Goal: Use online tool/utility: Utilize a website feature to perform a specific function

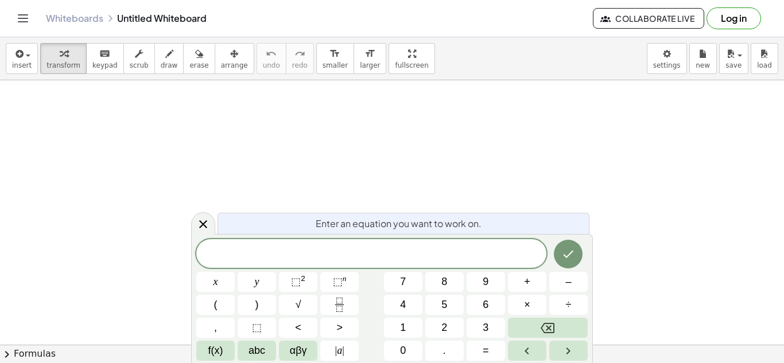
scroll to position [1, 0]
click at [573, 259] on icon "Done" at bounding box center [568, 254] width 14 height 14
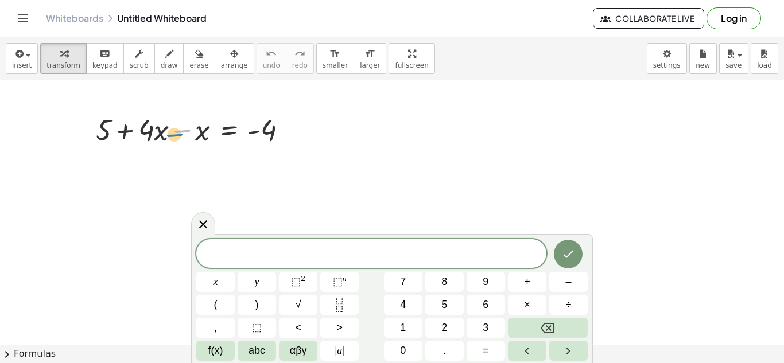
click at [185, 135] on div at bounding box center [196, 129] width 212 height 39
drag, startPoint x: 200, startPoint y: 130, endPoint x: 151, endPoint y: 133, distance: 49.4
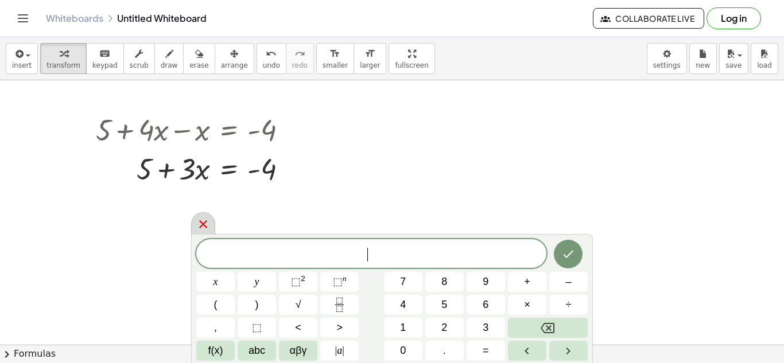
click at [211, 224] on div at bounding box center [203, 223] width 24 height 22
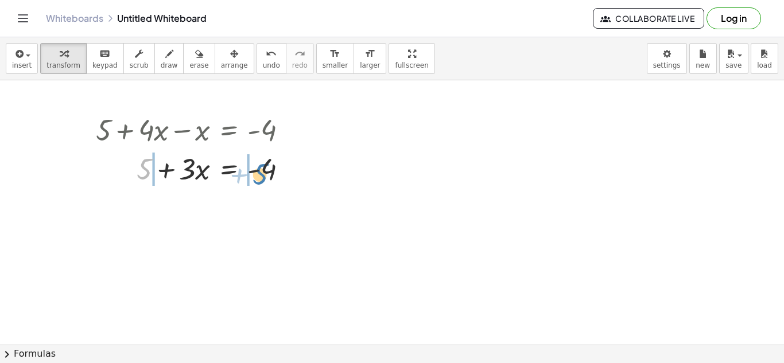
drag, startPoint x: 146, startPoint y: 172, endPoint x: 262, endPoint y: 176, distance: 116.0
click at [262, 176] on div at bounding box center [196, 168] width 212 height 39
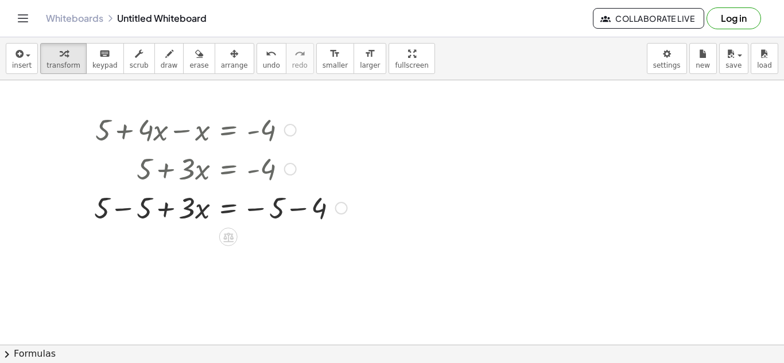
click at [276, 208] on div at bounding box center [220, 207] width 265 height 39
click at [291, 208] on div at bounding box center [220, 207] width 265 height 39
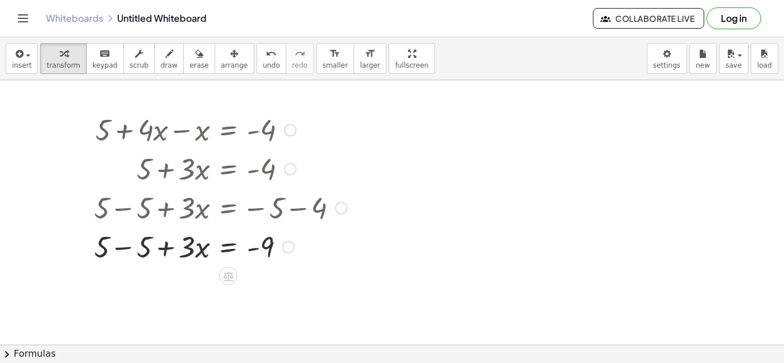
click at [127, 247] on div at bounding box center [220, 246] width 265 height 39
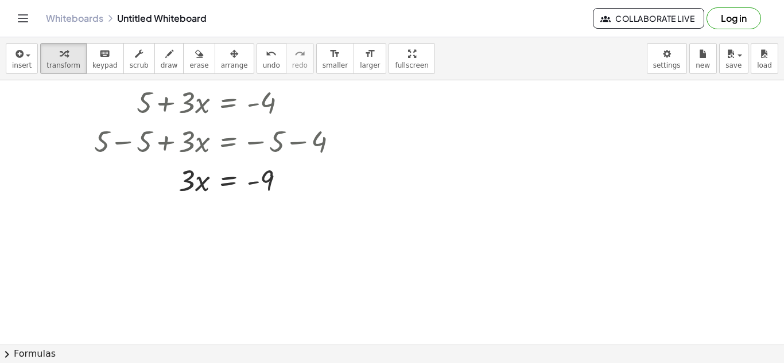
scroll to position [22, 0]
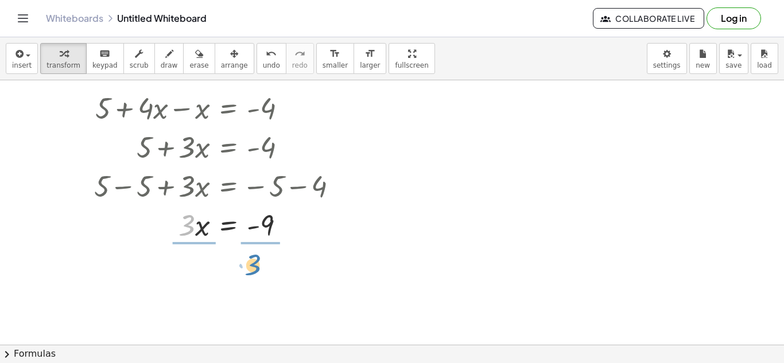
drag, startPoint x: 186, startPoint y: 233, endPoint x: 251, endPoint y: 273, distance: 76.5
click at [251, 273] on div "+ 5 + · 4 · x − x = - 4 + 5 + · 3 · x = - 4 + 5 − 5 + · 3 · x = − 5 − 4 + 5 − 5…" at bounding box center [392, 323] width 784 height 529
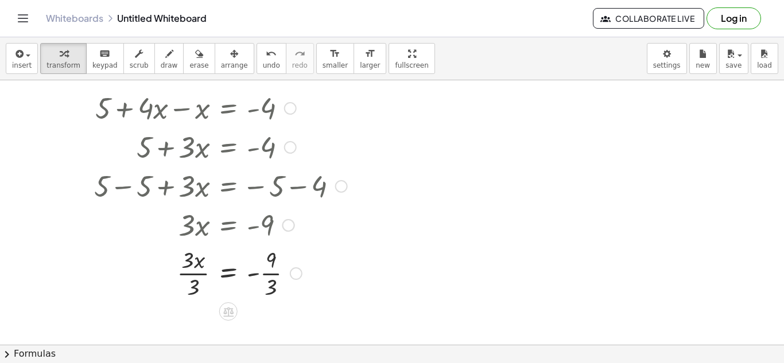
click at [193, 278] on div at bounding box center [220, 272] width 265 height 57
click at [266, 276] on div at bounding box center [220, 272] width 265 height 57
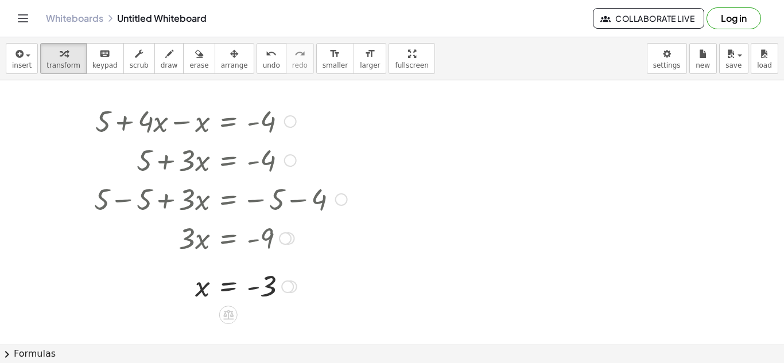
scroll to position [6, 0]
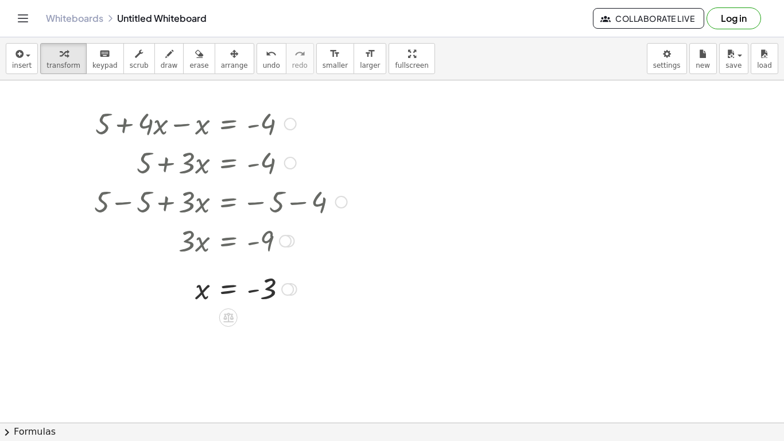
drag, startPoint x: 73, startPoint y: 99, endPoint x: 107, endPoint y: 122, distance: 40.9
click at [107, 122] on div "+ 5 + · 4 · x − x = - 4 + 5 + · 3 · x = - 4 + 5 − 5 + · 3 · x = − 5 − 4 + 5 − 5…" at bounding box center [392, 416] width 784 height 684
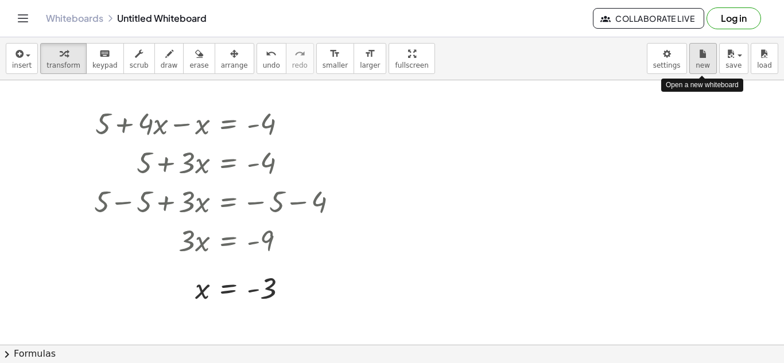
click at [709, 52] on div "button" at bounding box center [703, 53] width 15 height 14
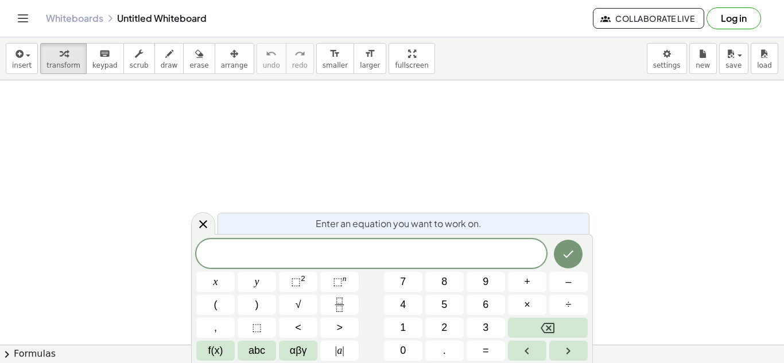
scroll to position [1, 0]
click at [568, 256] on icon "Done" at bounding box center [569, 254] width 10 height 7
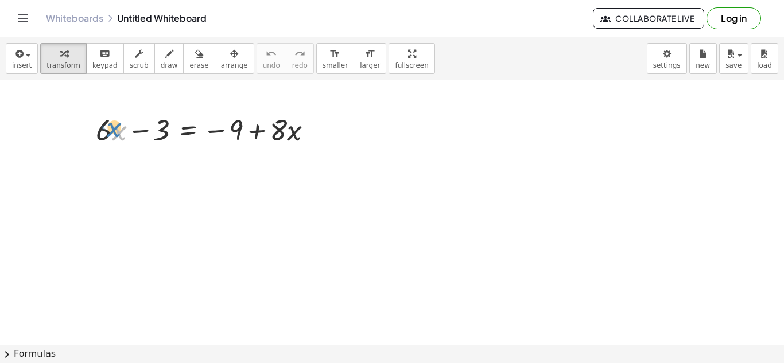
click at [110, 136] on div at bounding box center [209, 129] width 238 height 39
drag, startPoint x: 111, startPoint y: 134, endPoint x: 126, endPoint y: 141, distance: 15.9
click at [126, 141] on div at bounding box center [209, 129] width 238 height 39
click at [109, 134] on div at bounding box center [209, 129] width 238 height 39
click at [110, 136] on div at bounding box center [209, 129] width 238 height 39
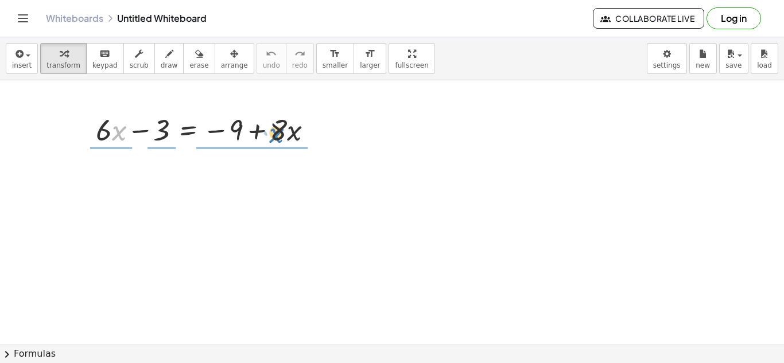
drag, startPoint x: 118, startPoint y: 132, endPoint x: 275, endPoint y: 133, distance: 156.7
click at [275, 133] on div at bounding box center [209, 129] width 238 height 39
drag, startPoint x: 270, startPoint y: 134, endPoint x: 274, endPoint y: 138, distance: 6.5
click at [274, 138] on div at bounding box center [209, 129] width 238 height 39
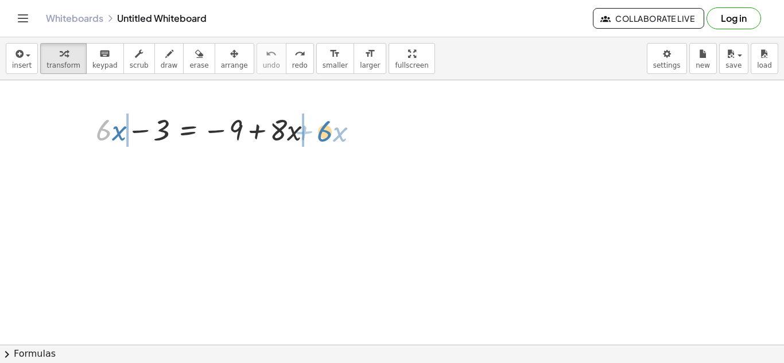
drag, startPoint x: 102, startPoint y: 135, endPoint x: 323, endPoint y: 136, distance: 221.0
click at [323, 136] on div at bounding box center [209, 129] width 238 height 39
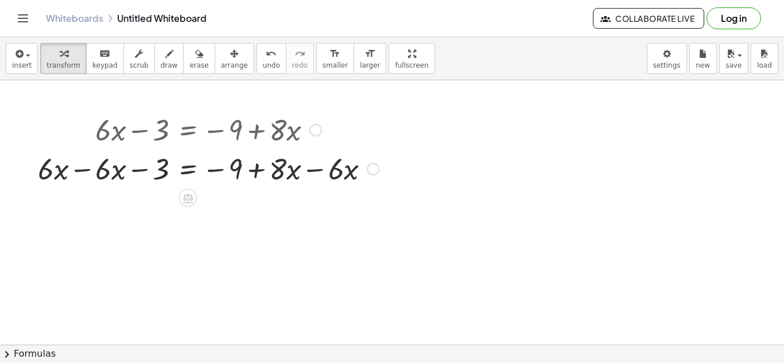
click at [72, 174] on div at bounding box center [208, 168] width 352 height 39
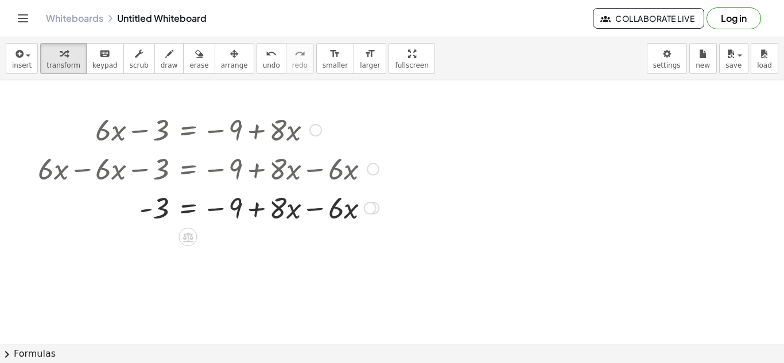
click at [321, 203] on div at bounding box center [208, 207] width 352 height 39
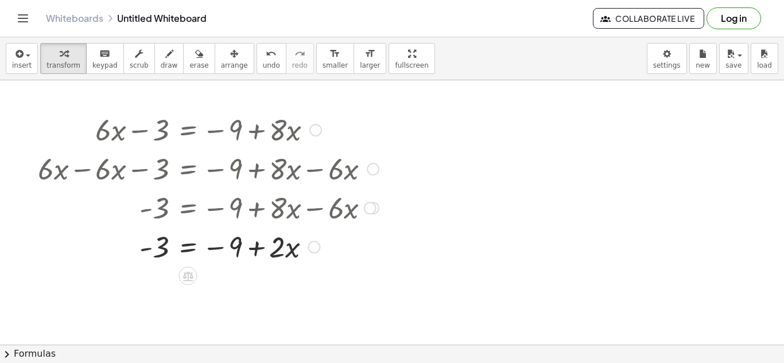
scroll to position [3, 0]
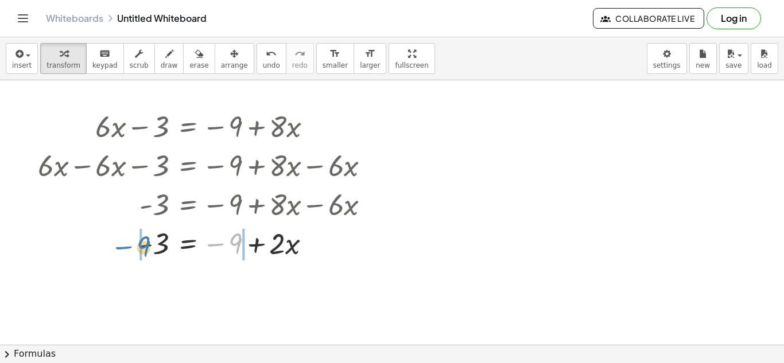
drag, startPoint x: 236, startPoint y: 245, endPoint x: 144, endPoint y: 249, distance: 91.9
click at [144, 249] on div at bounding box center [208, 242] width 352 height 39
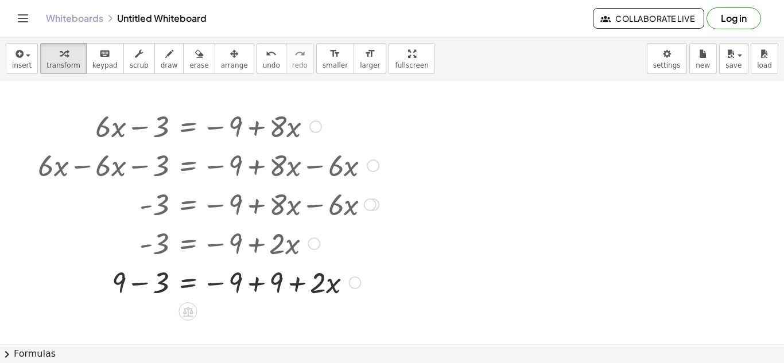
click at [133, 282] on div at bounding box center [208, 281] width 352 height 39
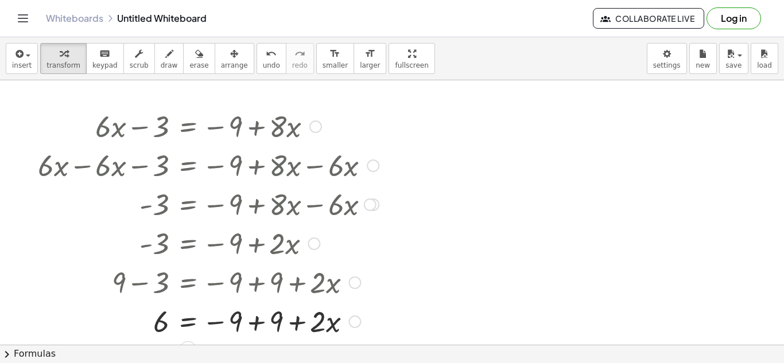
click at [263, 319] on div at bounding box center [208, 320] width 352 height 39
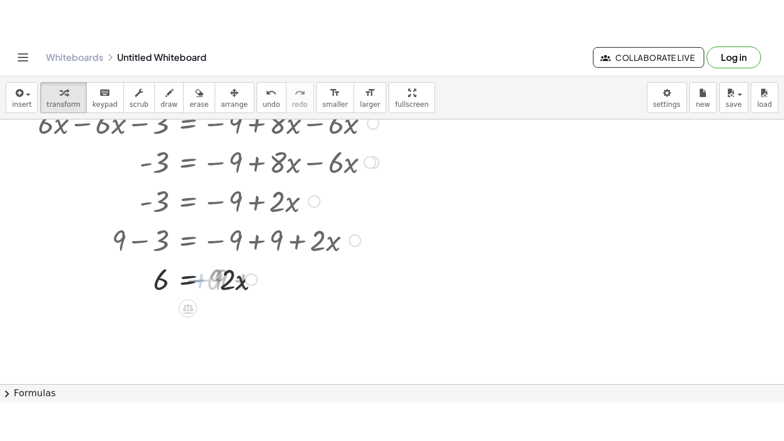
scroll to position [94, 0]
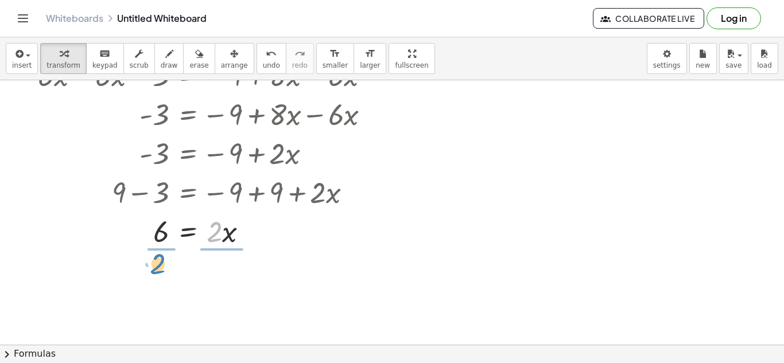
drag, startPoint x: 213, startPoint y: 234, endPoint x: 158, endPoint y: 266, distance: 63.8
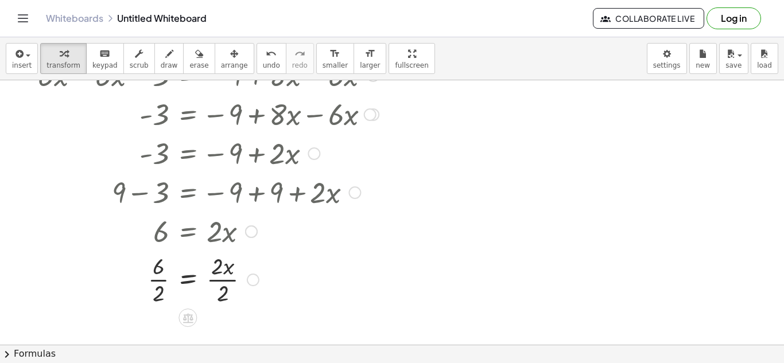
click at [163, 290] on div at bounding box center [208, 278] width 352 height 57
click at [219, 281] on div at bounding box center [208, 278] width 352 height 57
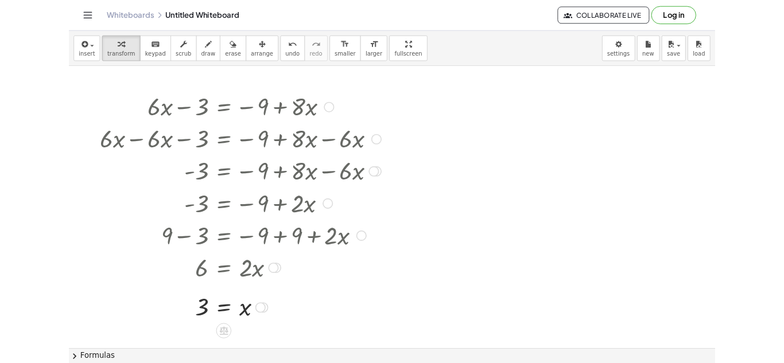
scroll to position [1, 0]
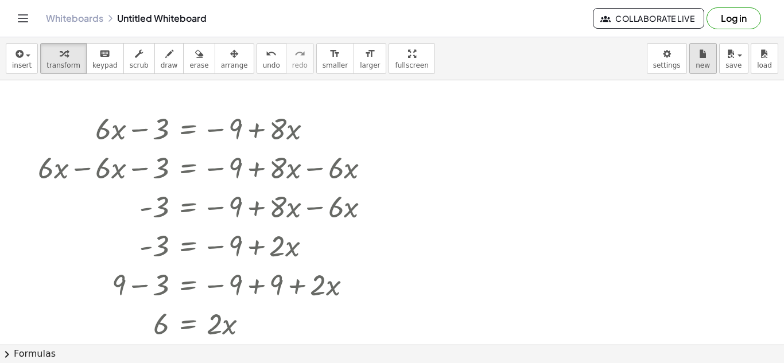
click at [696, 62] on span "new" at bounding box center [703, 65] width 14 height 8
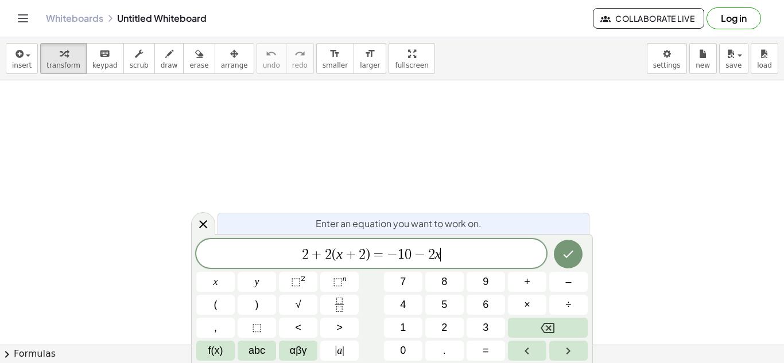
scroll to position [2, 0]
click at [561, 254] on icon "Done" at bounding box center [568, 254] width 14 height 14
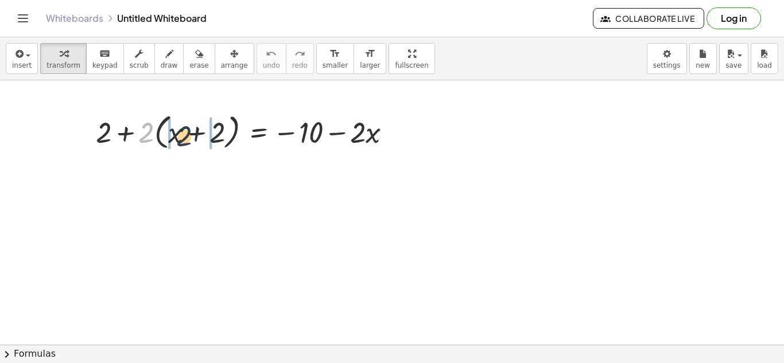
drag, startPoint x: 147, startPoint y: 138, endPoint x: 187, endPoint y: 139, distance: 40.2
click at [187, 139] on div at bounding box center [248, 132] width 316 height 44
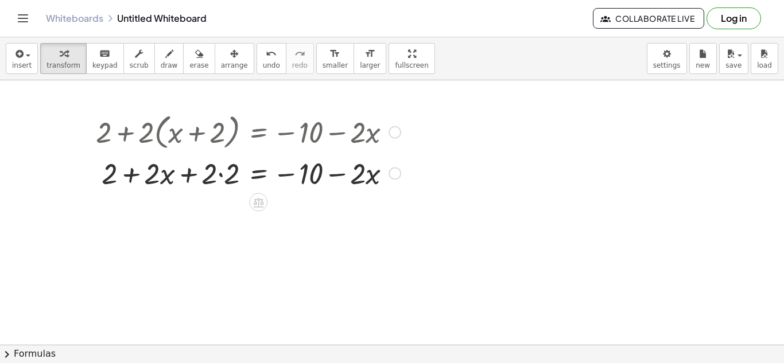
click at [211, 176] on div at bounding box center [248, 172] width 316 height 39
click at [225, 173] on div at bounding box center [248, 172] width 316 height 39
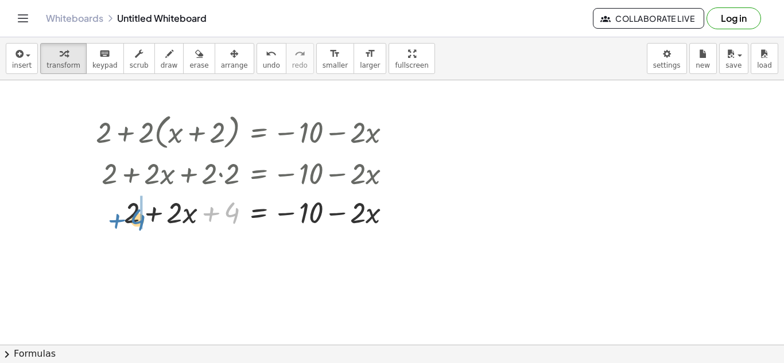
drag, startPoint x: 228, startPoint y: 212, endPoint x: 135, endPoint y: 219, distance: 93.8
click at [135, 219] on div at bounding box center [248, 211] width 316 height 39
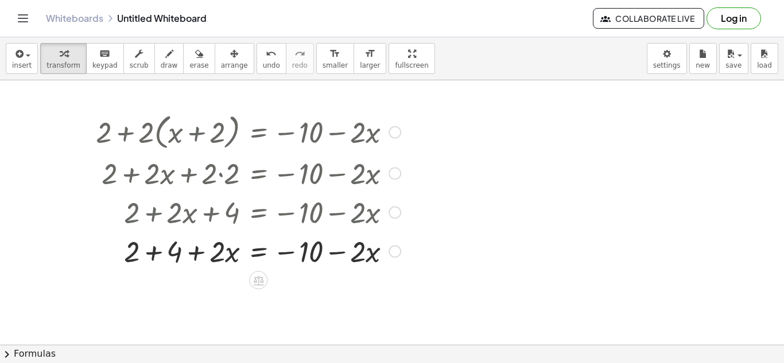
click at [153, 255] on div at bounding box center [248, 250] width 316 height 39
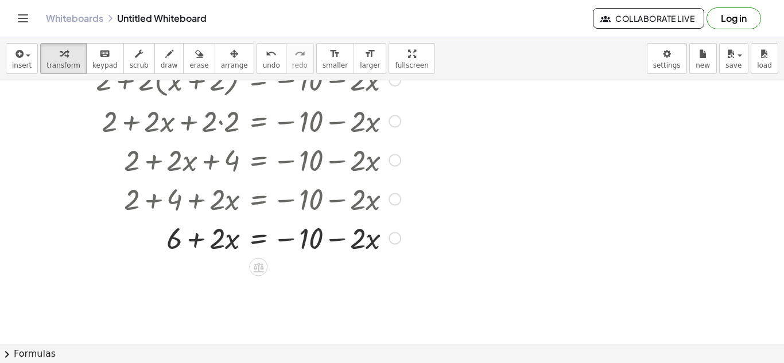
scroll to position [59, 0]
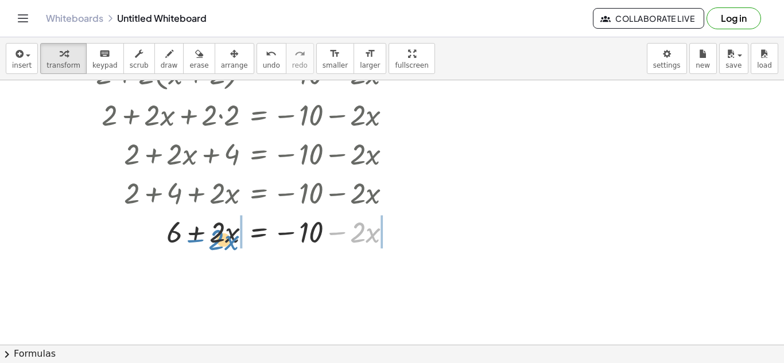
drag, startPoint x: 342, startPoint y: 232, endPoint x: 200, endPoint y: 241, distance: 142.0
click at [200, 241] on div at bounding box center [248, 231] width 316 height 39
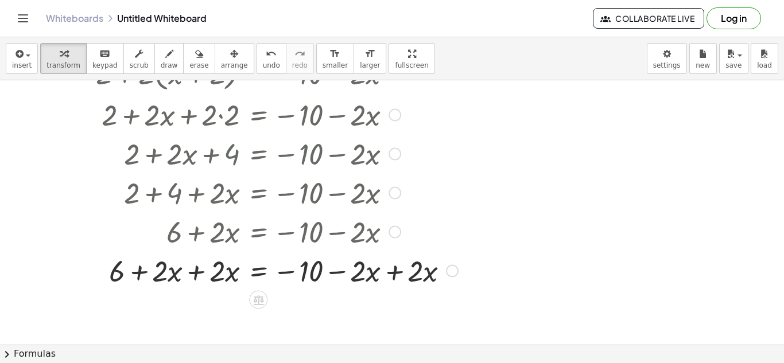
click at [195, 274] on div at bounding box center [277, 270] width 374 height 39
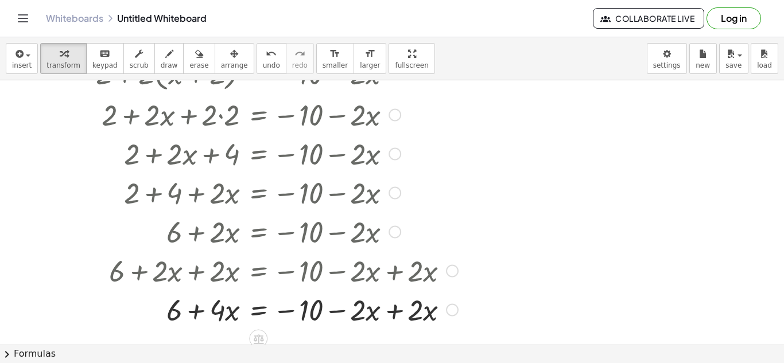
click at [402, 307] on div at bounding box center [277, 309] width 374 height 39
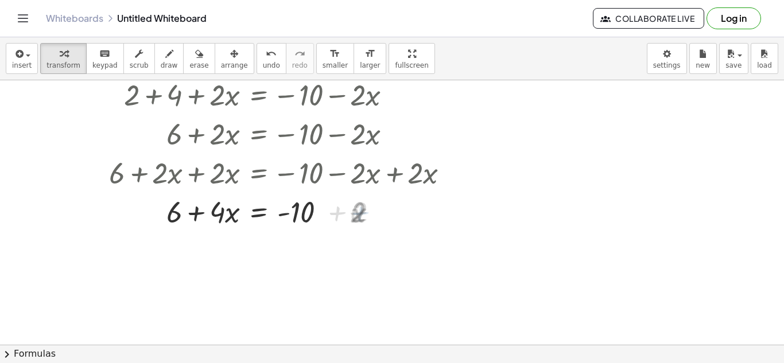
scroll to position [155, 0]
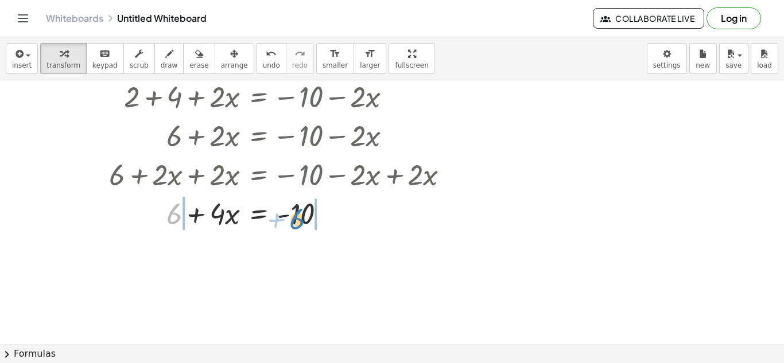
drag, startPoint x: 172, startPoint y: 218, endPoint x: 296, endPoint y: 223, distance: 123.5
click at [296, 223] on div at bounding box center [277, 212] width 374 height 39
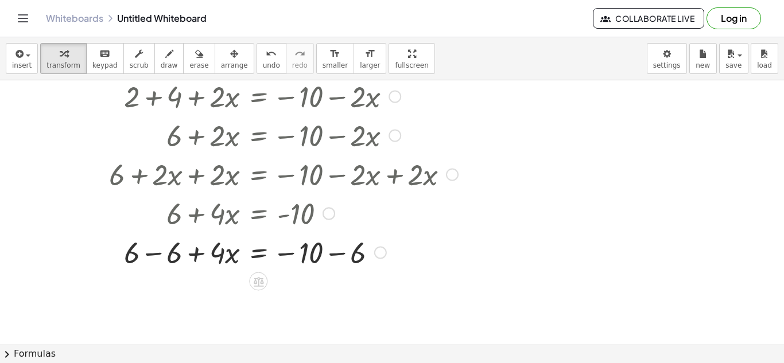
click at [153, 255] on div at bounding box center [277, 251] width 374 height 39
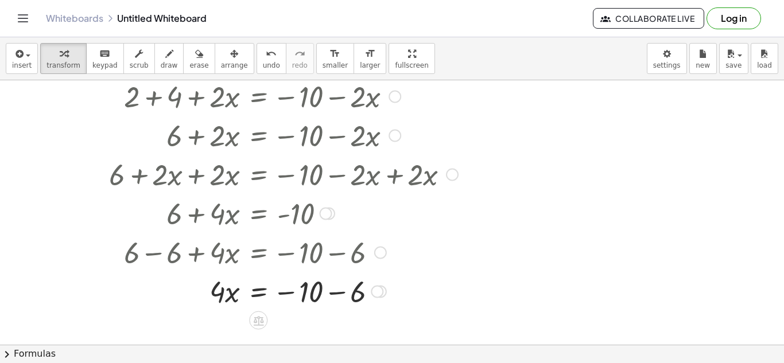
click at [339, 291] on div at bounding box center [277, 291] width 374 height 39
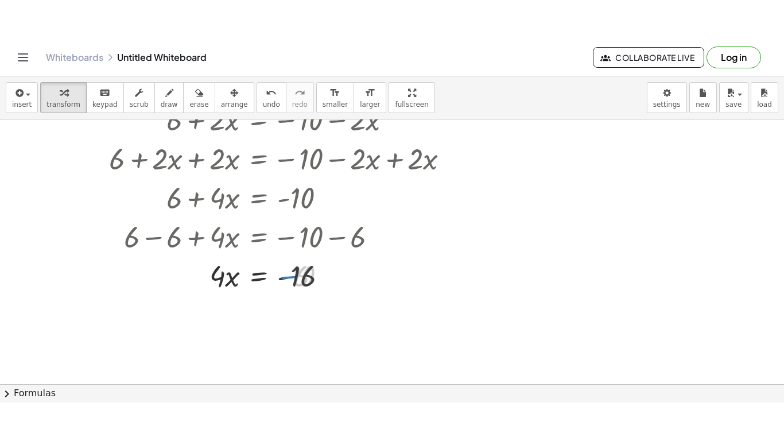
scroll to position [211, 0]
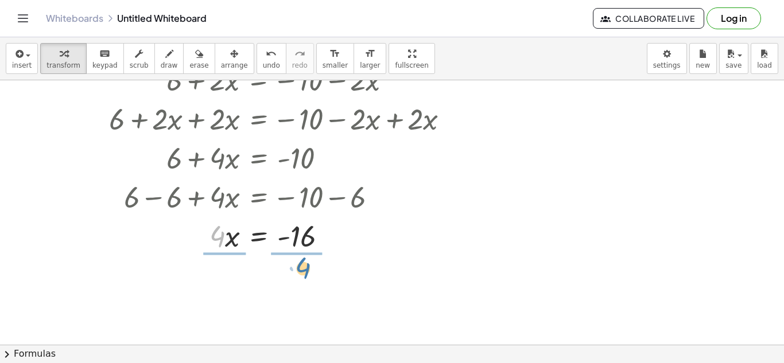
drag, startPoint x: 222, startPoint y: 244, endPoint x: 307, endPoint y: 276, distance: 90.6
click at [307, 276] on div "+ 2 + · 2 · ( + x + 2 ) = − 10 − · 2 · x + 2 + · 2 · x + · 2 · 2 = − 10 − · 2 ·…" at bounding box center [392, 134] width 784 height 529
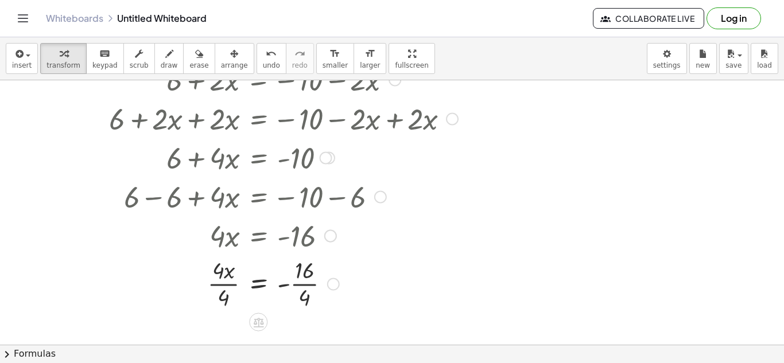
click at [227, 298] on div at bounding box center [277, 282] width 374 height 57
click at [299, 292] on div at bounding box center [277, 282] width 374 height 57
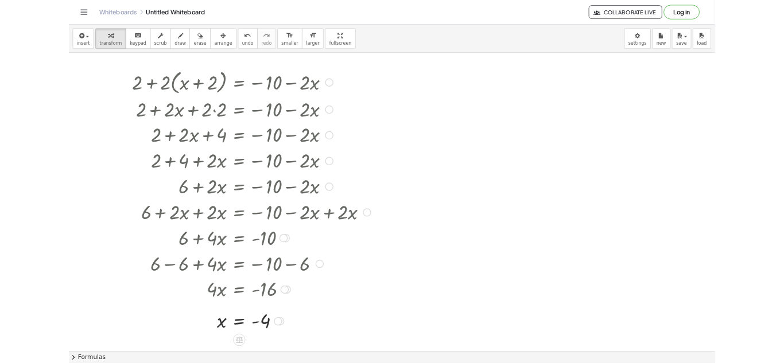
scroll to position [1, 0]
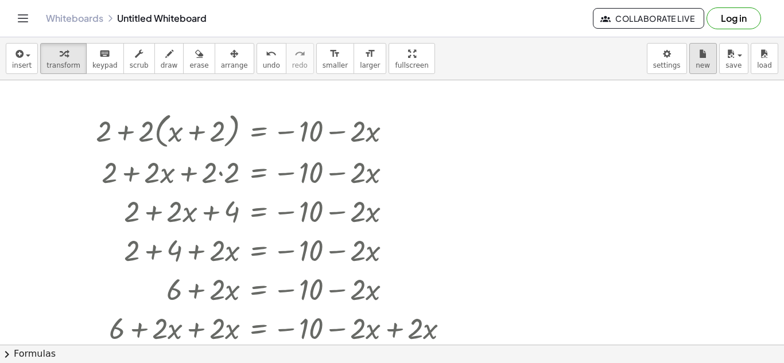
click at [701, 60] on icon "button" at bounding box center [703, 54] width 8 height 14
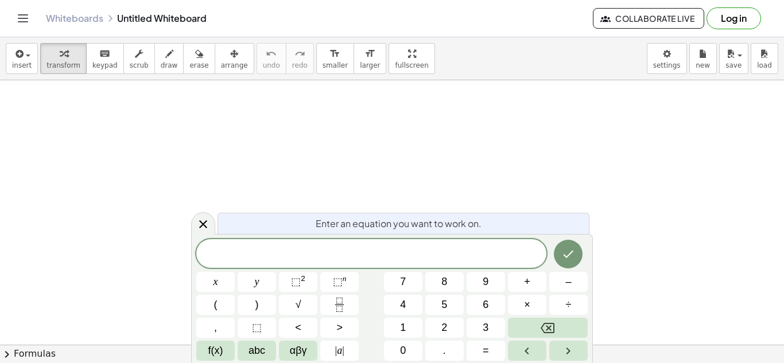
scroll to position [1, 0]
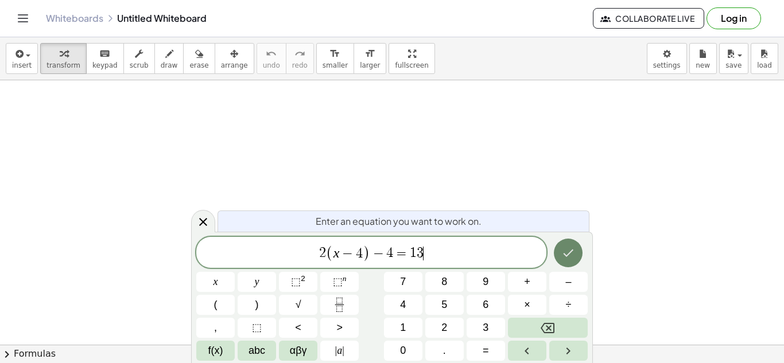
click at [576, 257] on button "Done" at bounding box center [568, 253] width 29 height 29
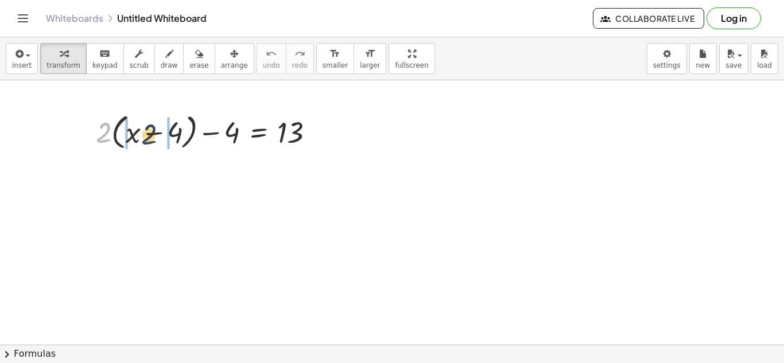
drag, startPoint x: 102, startPoint y: 133, endPoint x: 149, endPoint y: 135, distance: 46.5
click at [149, 135] on div at bounding box center [209, 132] width 239 height 44
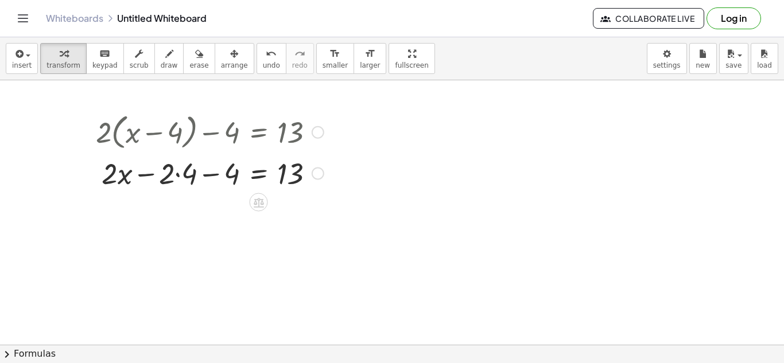
click at [180, 176] on div at bounding box center [209, 172] width 239 height 39
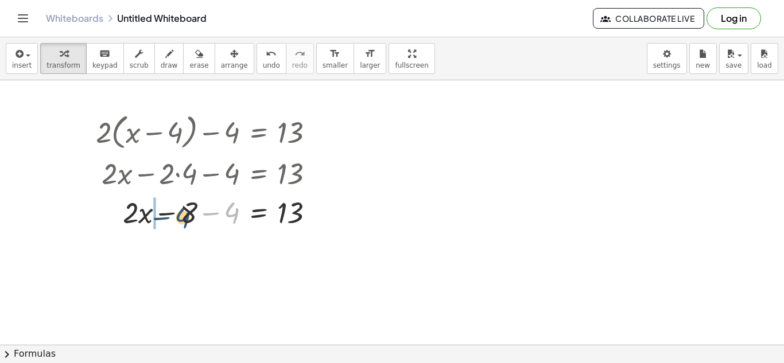
drag, startPoint x: 230, startPoint y: 216, endPoint x: 178, endPoint y: 221, distance: 51.9
click at [178, 221] on div at bounding box center [209, 211] width 239 height 39
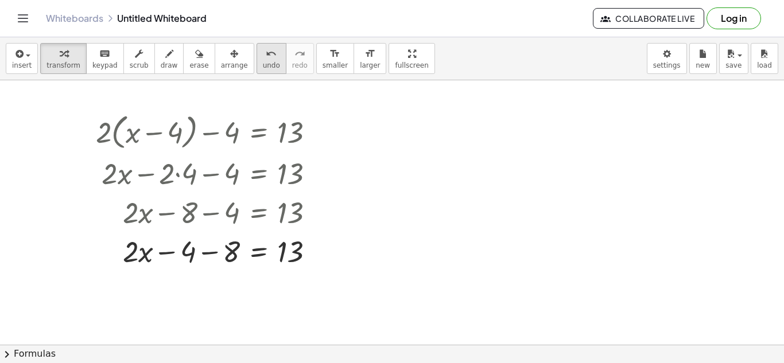
click at [263, 67] on span "undo" at bounding box center [271, 65] width 17 height 8
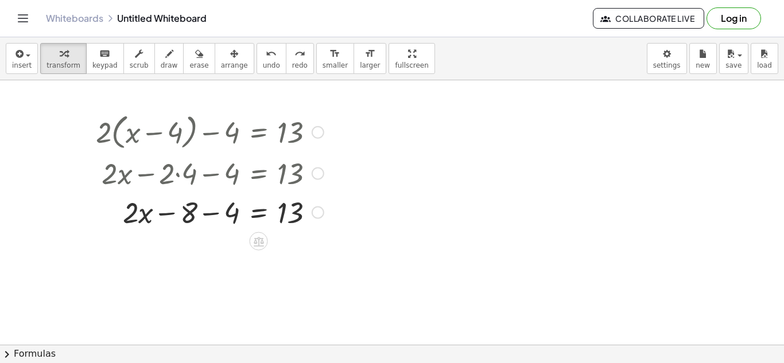
click at [192, 212] on div at bounding box center [209, 211] width 239 height 39
click at [208, 214] on div at bounding box center [209, 211] width 239 height 39
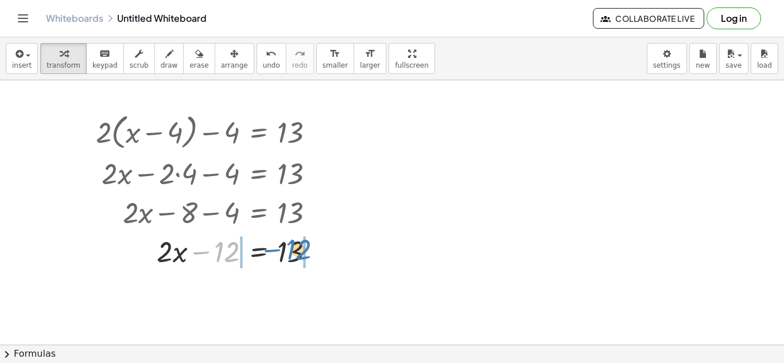
drag, startPoint x: 204, startPoint y: 252, endPoint x: 275, endPoint y: 250, distance: 70.6
click at [275, 250] on div at bounding box center [209, 250] width 239 height 39
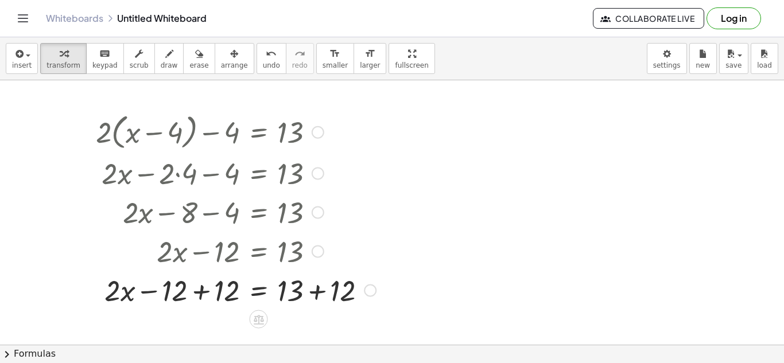
click at [200, 285] on div at bounding box center [236, 289] width 292 height 39
click at [313, 304] on div at bounding box center [236, 289] width 292 height 39
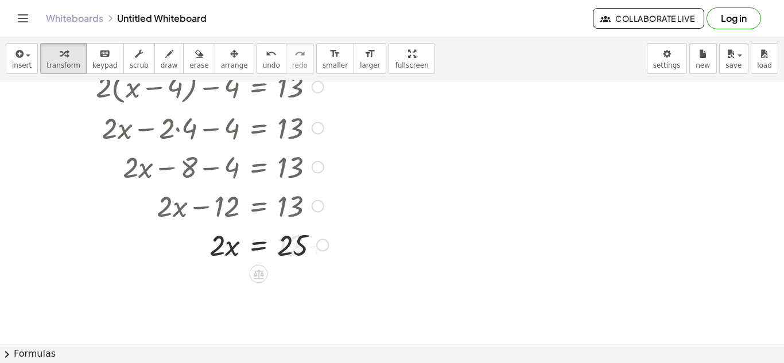
scroll to position [52, 0]
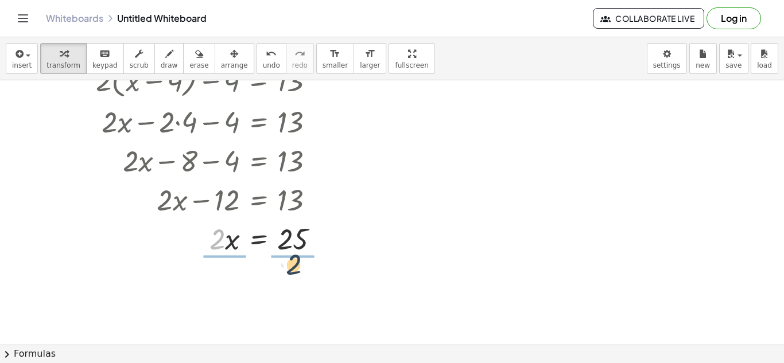
drag, startPoint x: 217, startPoint y: 240, endPoint x: 298, endPoint y: 266, distance: 85.5
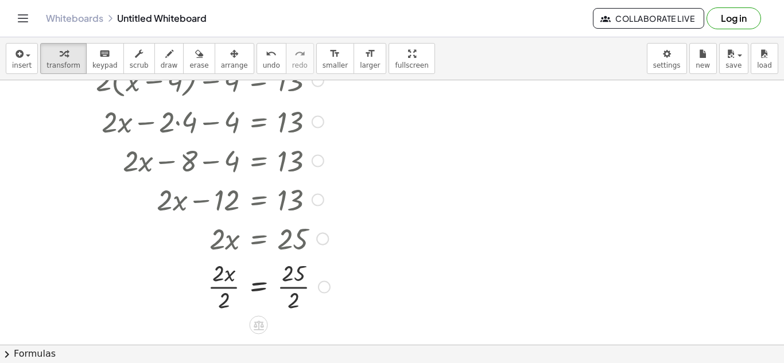
click at [227, 290] on div at bounding box center [213, 285] width 246 height 57
click at [286, 280] on div at bounding box center [213, 285] width 246 height 57
click at [291, 289] on div at bounding box center [213, 285] width 246 height 57
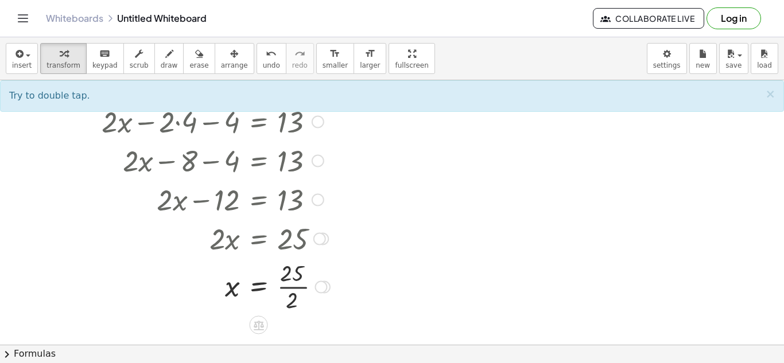
click at [291, 289] on div at bounding box center [213, 285] width 246 height 57
click at [289, 283] on div at bounding box center [213, 285] width 246 height 57
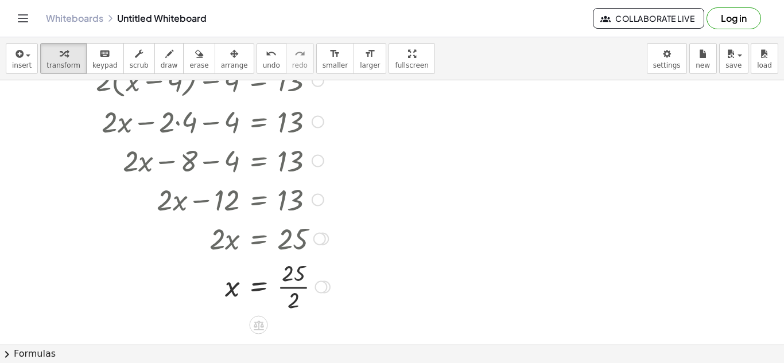
click at [289, 283] on div at bounding box center [213, 285] width 246 height 57
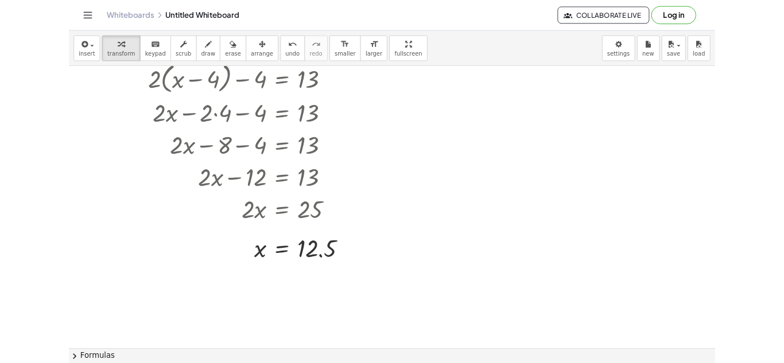
scroll to position [0, 0]
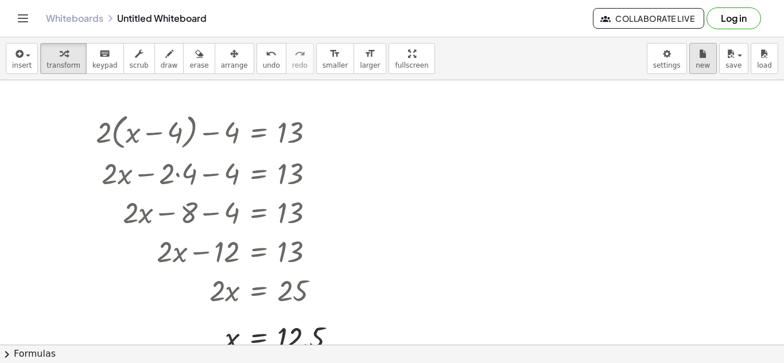
click at [702, 66] on span "new" at bounding box center [703, 65] width 14 height 8
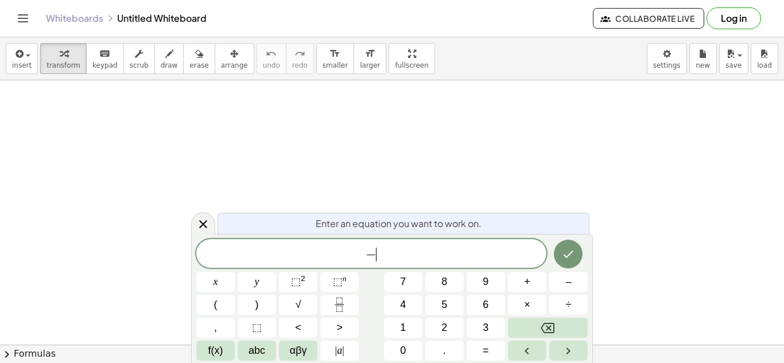
scroll to position [2, 0]
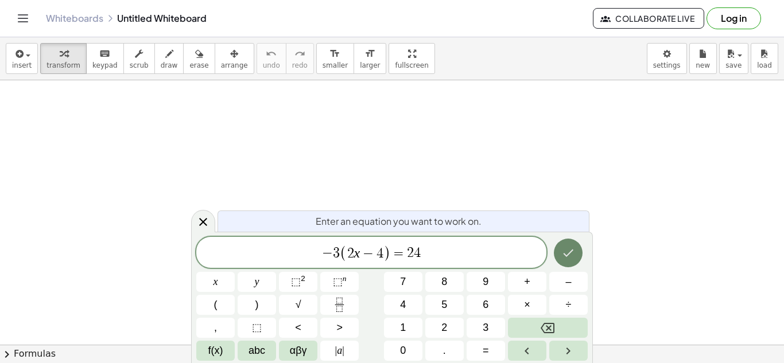
click at [565, 254] on icon "Done" at bounding box center [569, 253] width 10 height 7
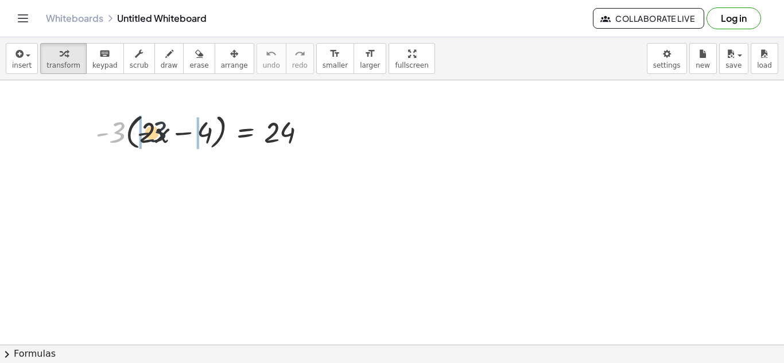
drag, startPoint x: 113, startPoint y: 144, endPoint x: 164, endPoint y: 143, distance: 51.1
click at [164, 143] on div at bounding box center [205, 132] width 231 height 44
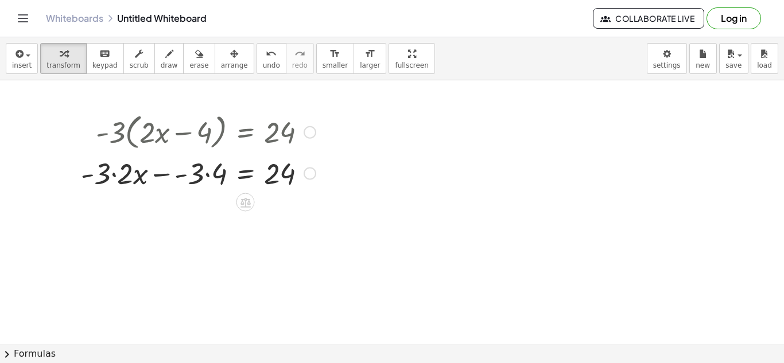
click at [116, 181] on div at bounding box center [198, 172] width 246 height 39
click at [199, 176] on div at bounding box center [205, 172] width 231 height 39
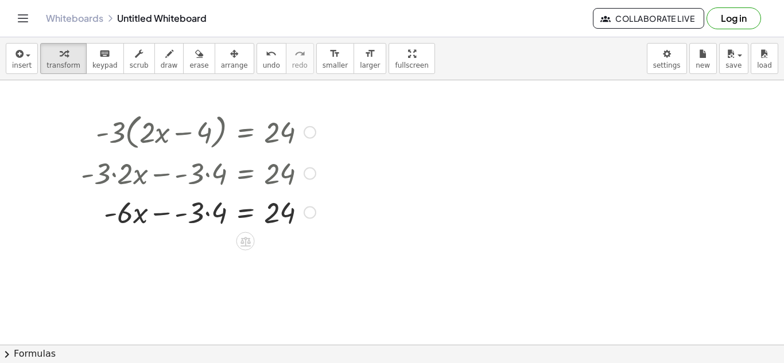
click at [207, 215] on div at bounding box center [198, 211] width 246 height 39
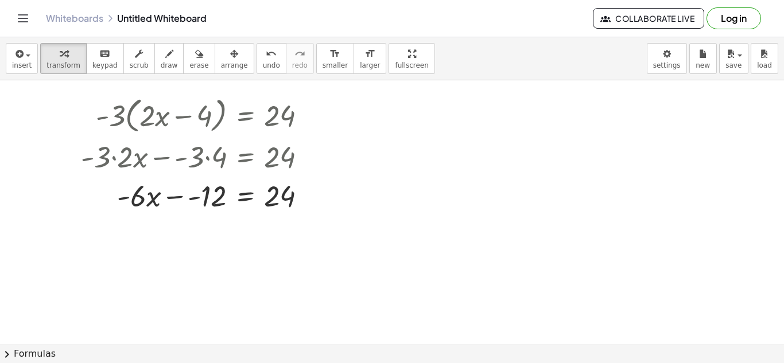
scroll to position [15, 0]
click at [177, 199] on div at bounding box center [198, 196] width 246 height 39
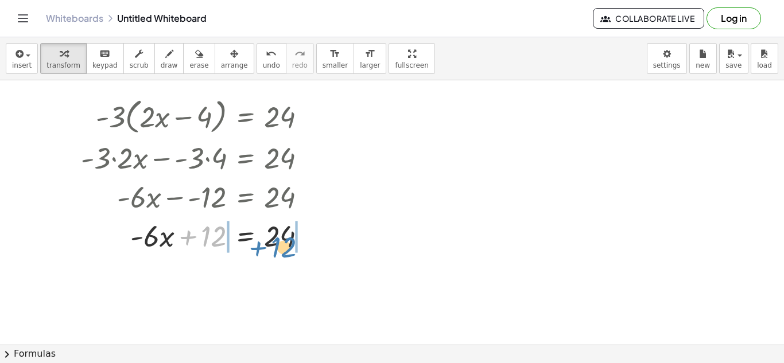
drag, startPoint x: 203, startPoint y: 244, endPoint x: 272, endPoint y: 254, distance: 70.2
click at [272, 254] on div "· - 3 · ( + · 2 · x − 4 ) = 24 + · - 3 · 2 · x − · - 3 · 4 = 24 + · - 6 · x − ·…" at bounding box center [194, 174] width 261 height 166
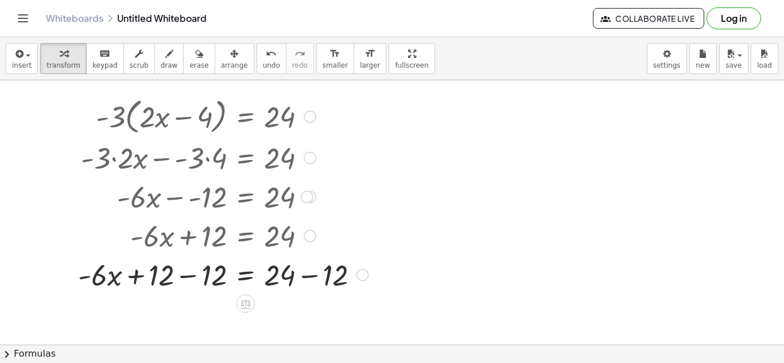
click at [207, 277] on div at bounding box center [223, 274] width 302 height 39
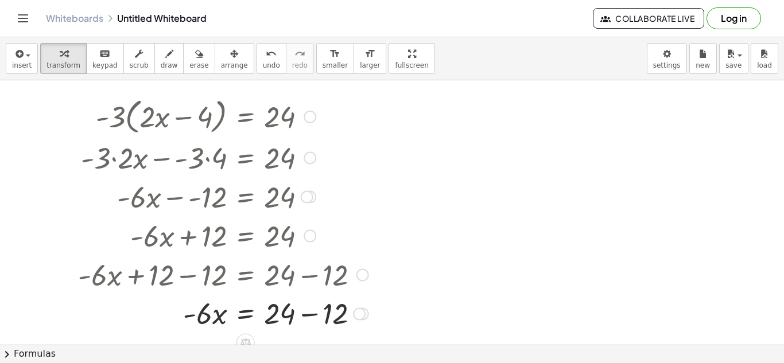
click at [301, 282] on div at bounding box center [223, 274] width 302 height 39
click at [312, 312] on div at bounding box center [223, 313] width 302 height 39
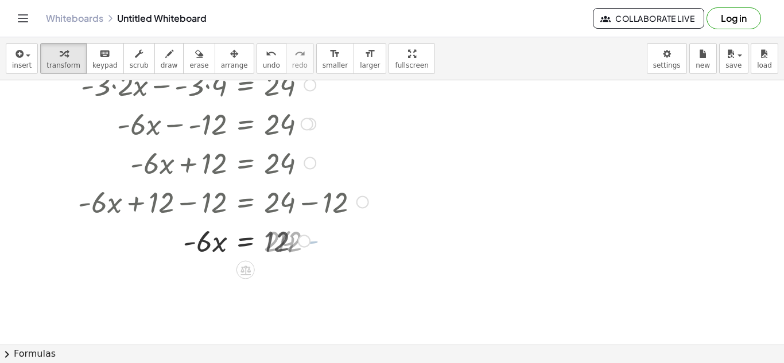
scroll to position [90, 0]
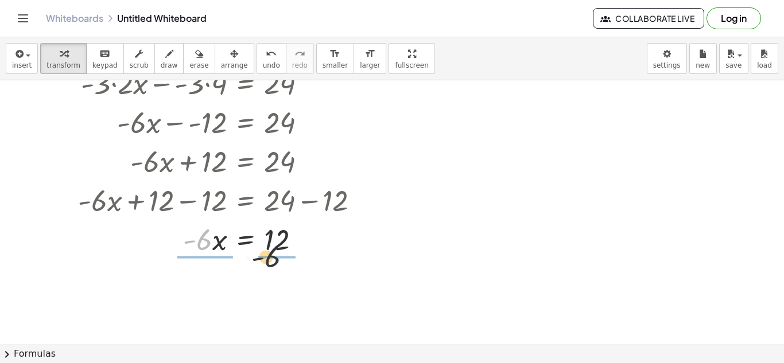
drag, startPoint x: 203, startPoint y: 247, endPoint x: 285, endPoint y: 265, distance: 84.1
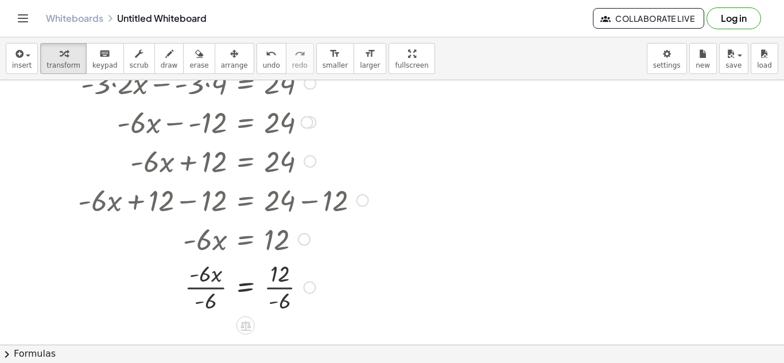
click at [212, 290] on div at bounding box center [223, 286] width 302 height 57
click at [288, 280] on div at bounding box center [223, 286] width 302 height 57
click at [285, 293] on div at bounding box center [223, 286] width 302 height 57
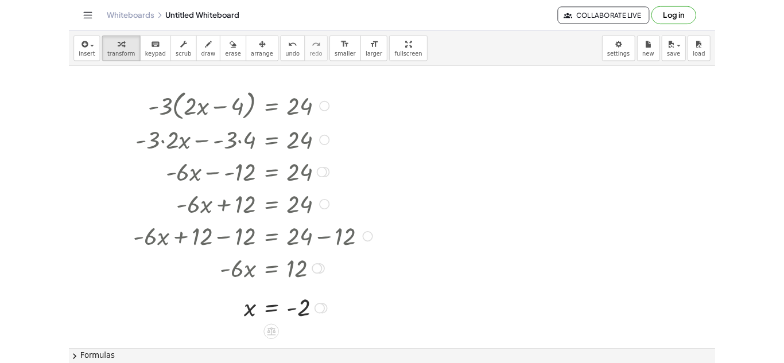
scroll to position [5, 0]
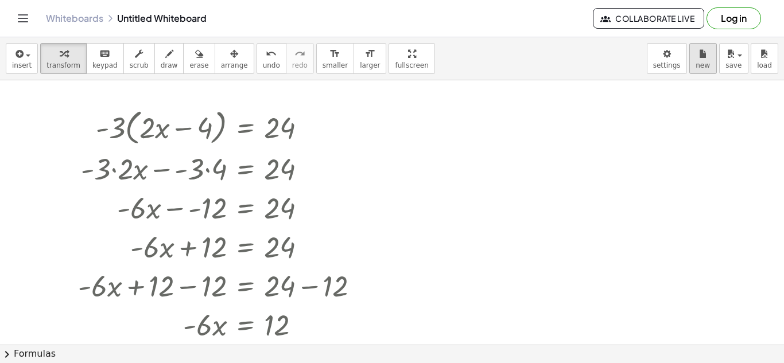
click at [703, 59] on icon "button" at bounding box center [703, 54] width 8 height 14
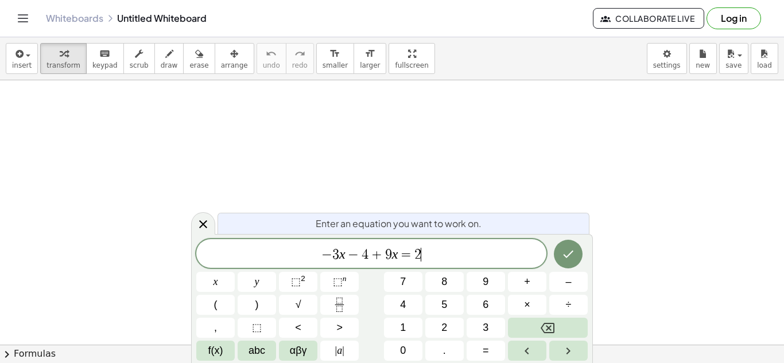
scroll to position [8, 0]
click at [571, 256] on icon "Done" at bounding box center [568, 254] width 14 height 14
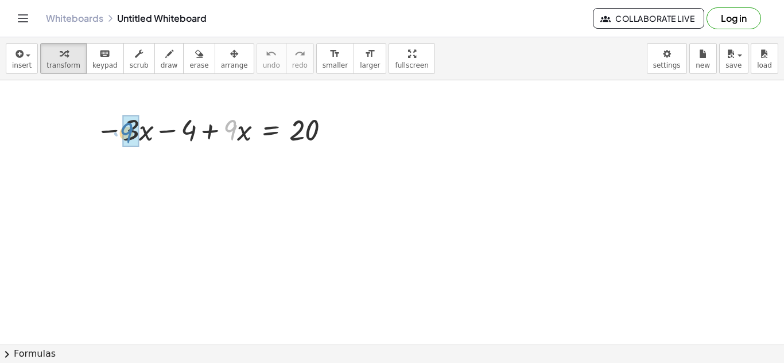
drag, startPoint x: 230, startPoint y: 129, endPoint x: 127, endPoint y: 132, distance: 103.4
click at [236, 147] on div at bounding box center [215, 129] width 250 height 39
drag, startPoint x: 235, startPoint y: 140, endPoint x: 117, endPoint y: 144, distance: 117.7
click at [117, 144] on div at bounding box center [215, 129] width 250 height 39
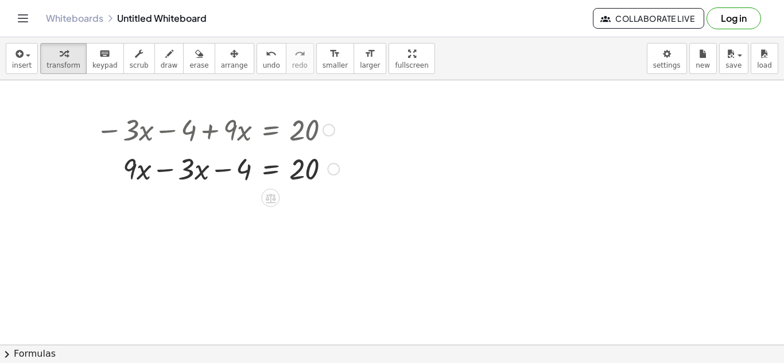
click at [160, 175] on div at bounding box center [217, 168] width 255 height 39
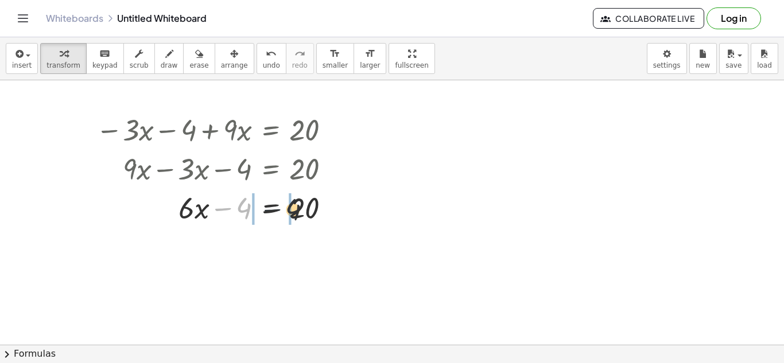
drag, startPoint x: 226, startPoint y: 213, endPoint x: 293, endPoint y: 215, distance: 66.6
click at [293, 215] on div at bounding box center [217, 207] width 255 height 39
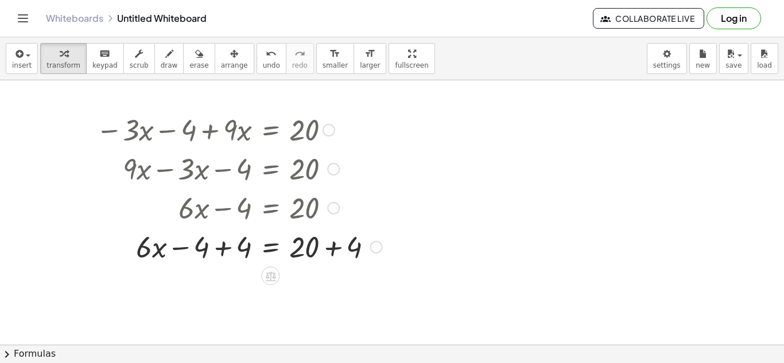
click at [222, 261] on div at bounding box center [238, 246] width 297 height 39
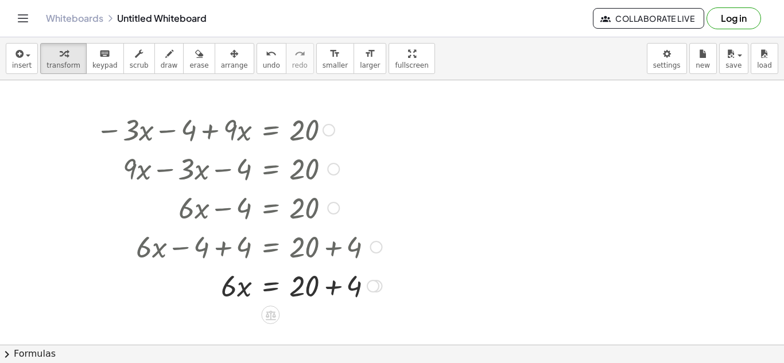
click at [327, 286] on div at bounding box center [238, 285] width 297 height 39
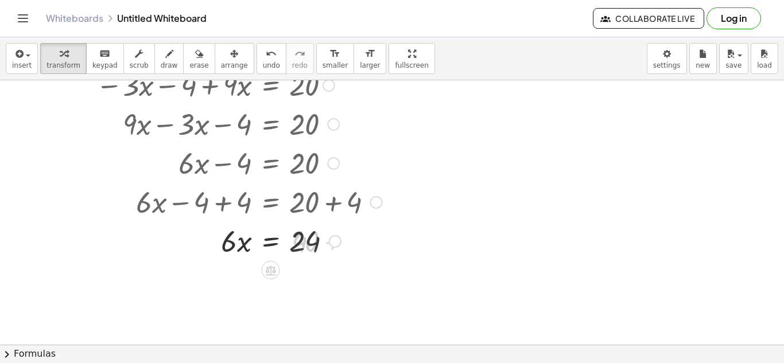
scroll to position [45, 0]
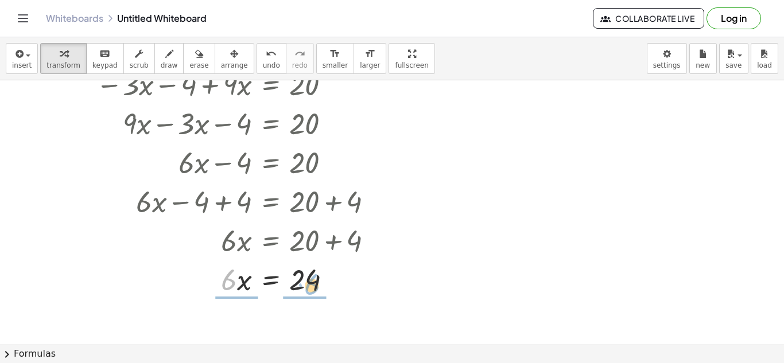
drag, startPoint x: 237, startPoint y: 288, endPoint x: 320, endPoint y: 293, distance: 83.4
click at [320, 293] on div at bounding box center [238, 278] width 297 height 39
click at [234, 278] on div at bounding box center [238, 278] width 297 height 57
click at [310, 276] on div at bounding box center [238, 278] width 297 height 57
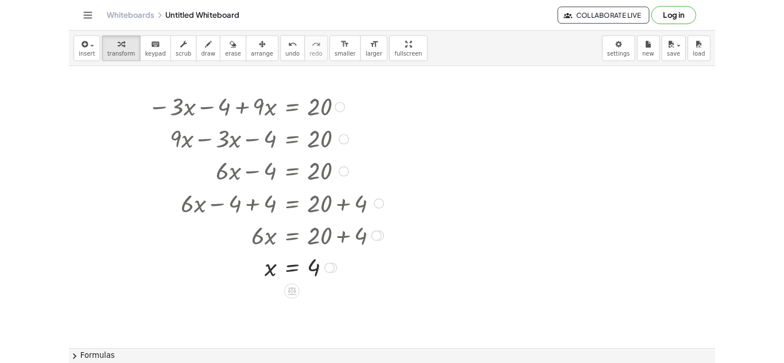
scroll to position [1, 0]
